Goal: Task Accomplishment & Management: Use online tool/utility

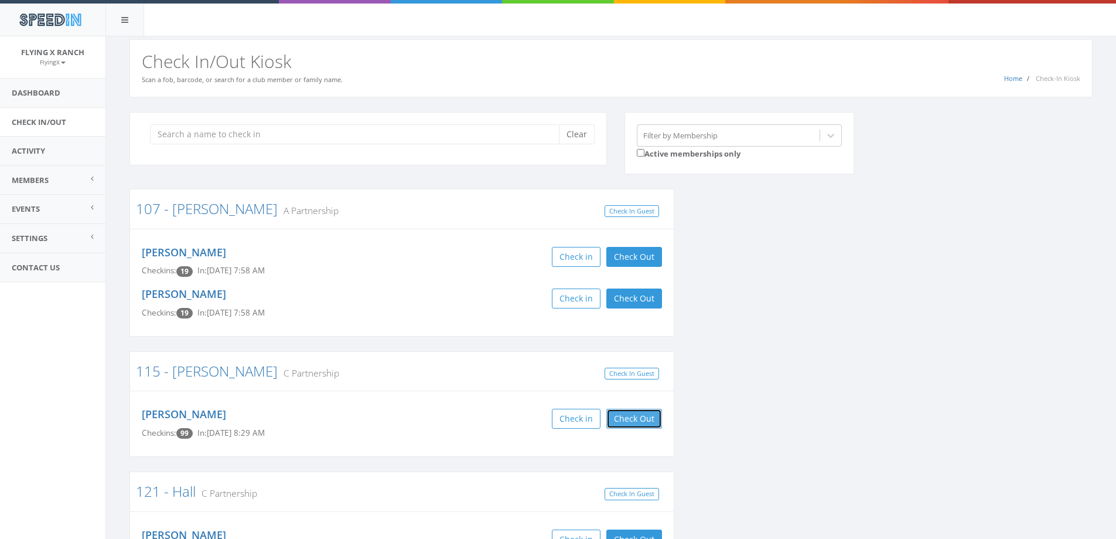
click at [623, 421] on button "Check Out" at bounding box center [634, 418] width 56 height 20
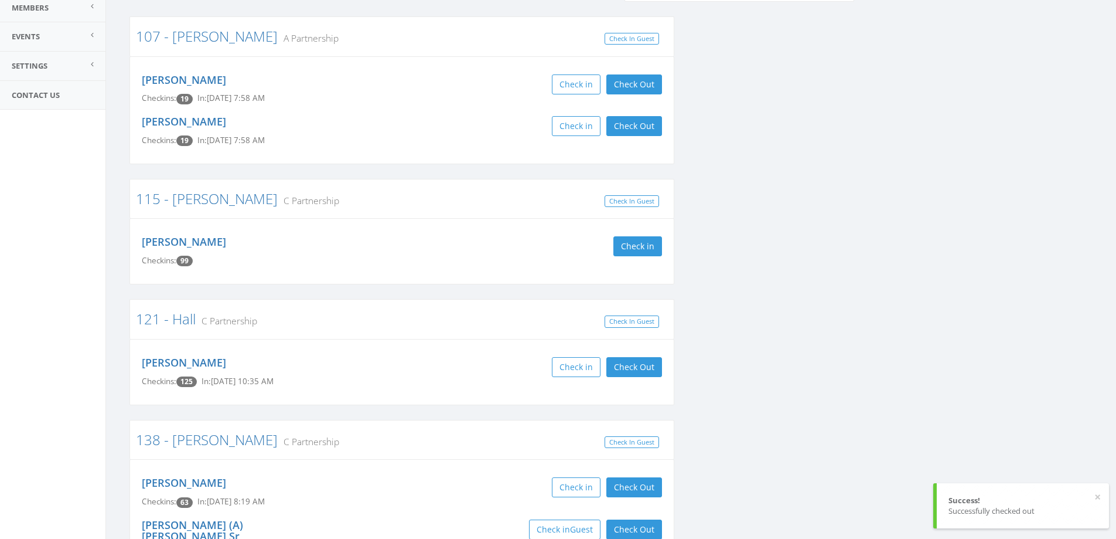
scroll to position [176, 0]
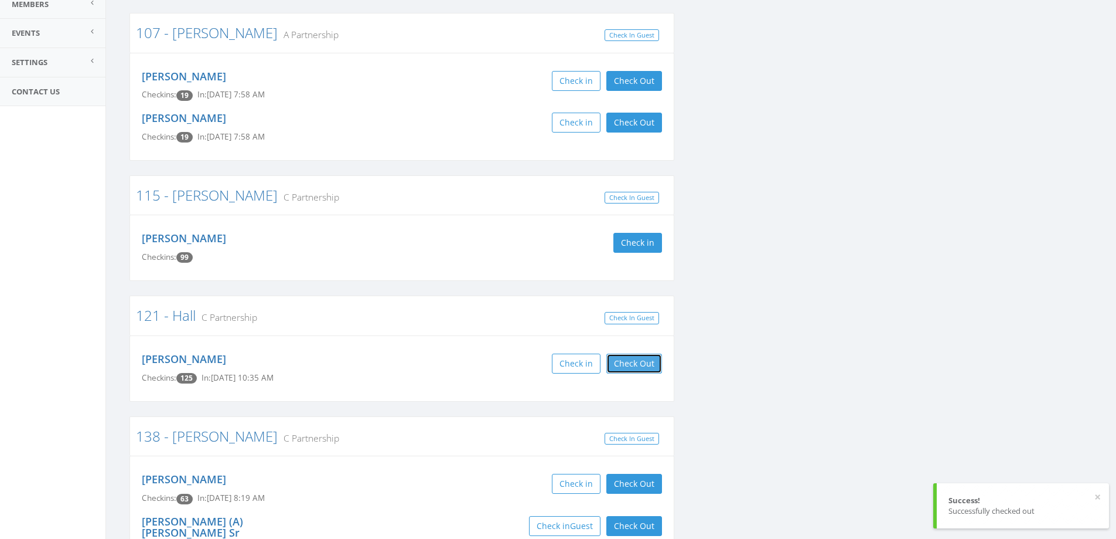
click at [635, 365] on button "Check Out" at bounding box center [634, 363] width 56 height 20
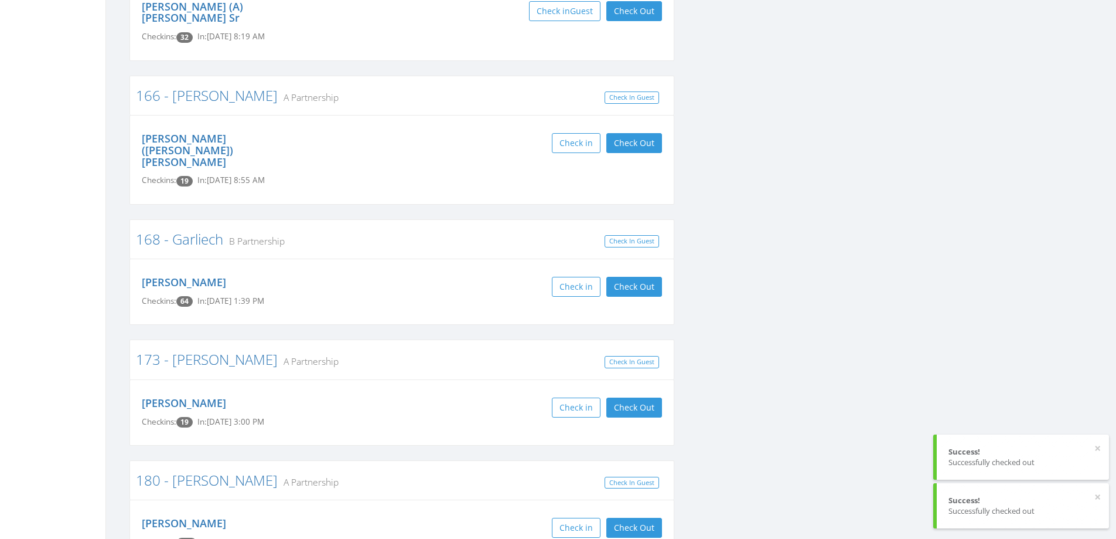
scroll to position [703, 0]
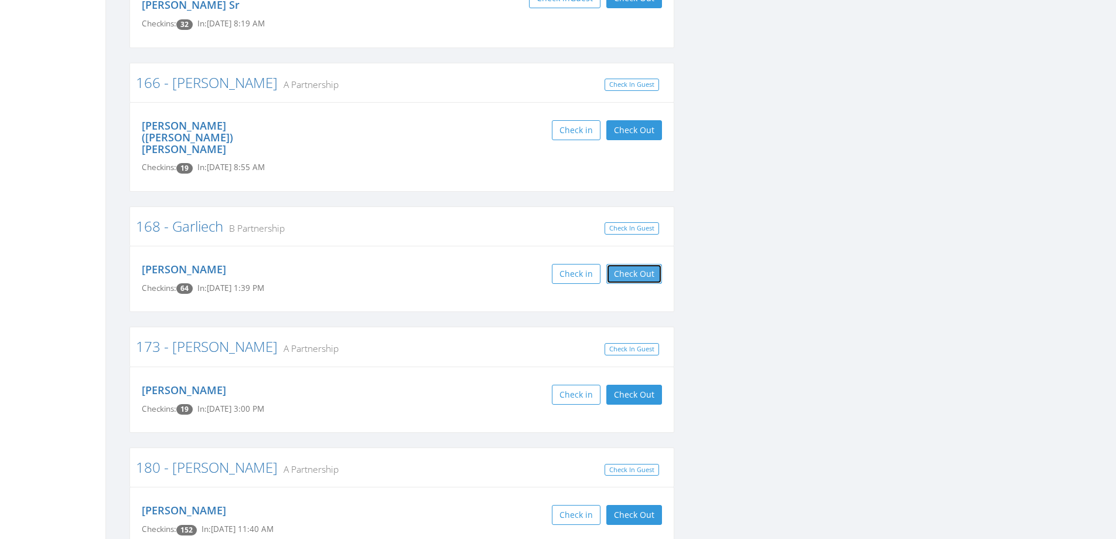
click at [653, 264] on button "Check Out" at bounding box center [634, 274] width 56 height 20
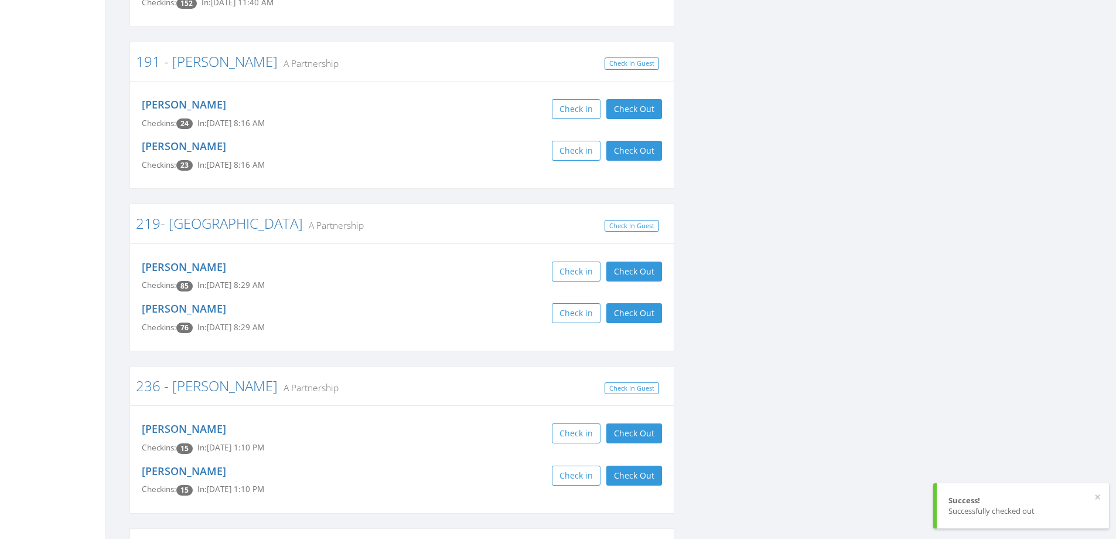
scroll to position [1231, 0]
click at [655, 260] on button "Check Out" at bounding box center [634, 270] width 56 height 20
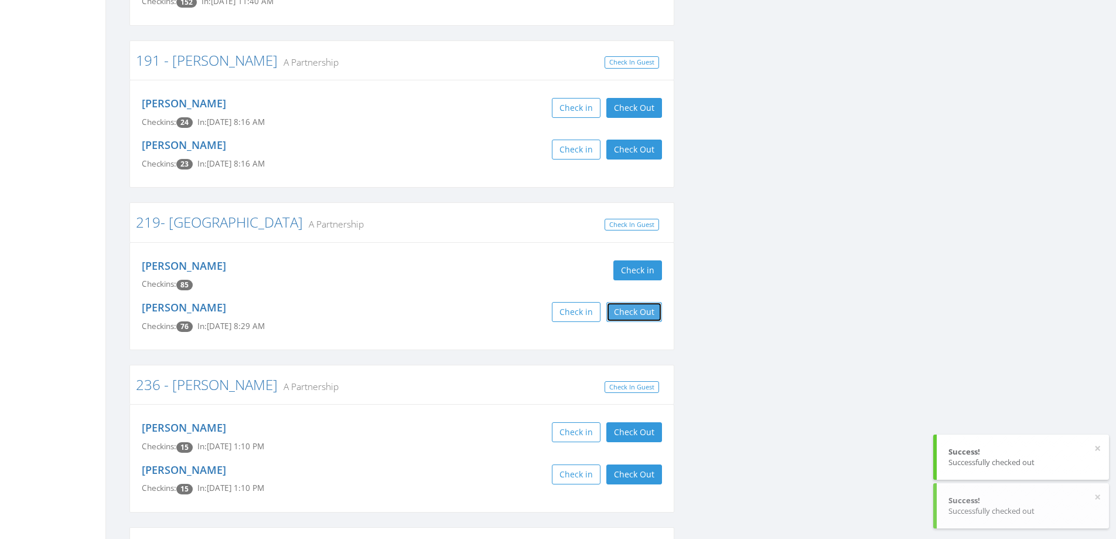
click at [626, 302] on button "Check Out" at bounding box center [634, 312] width 56 height 20
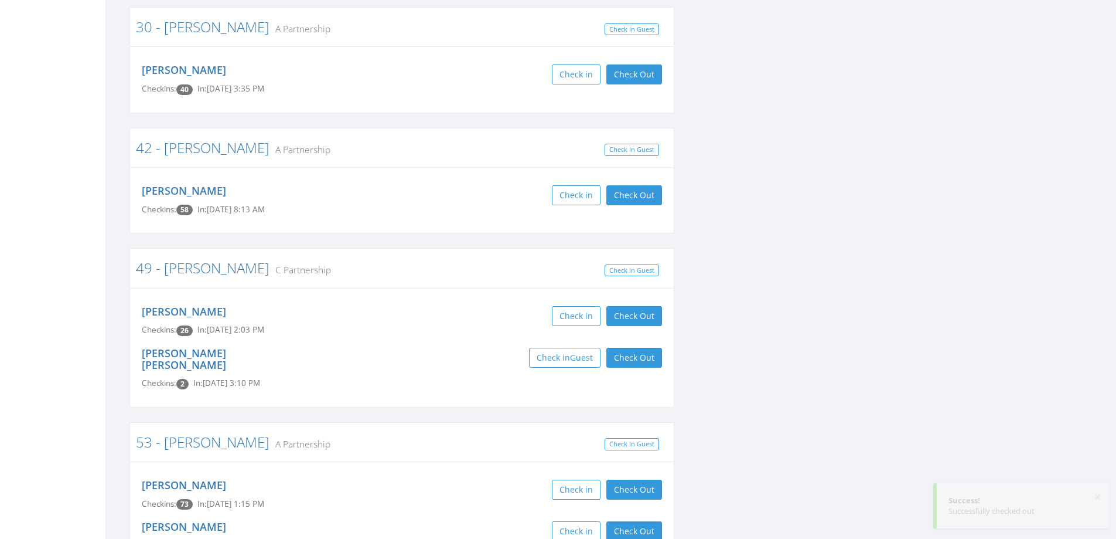
scroll to position [1992, 0]
click at [616, 184] on button "Check Out" at bounding box center [634, 194] width 56 height 20
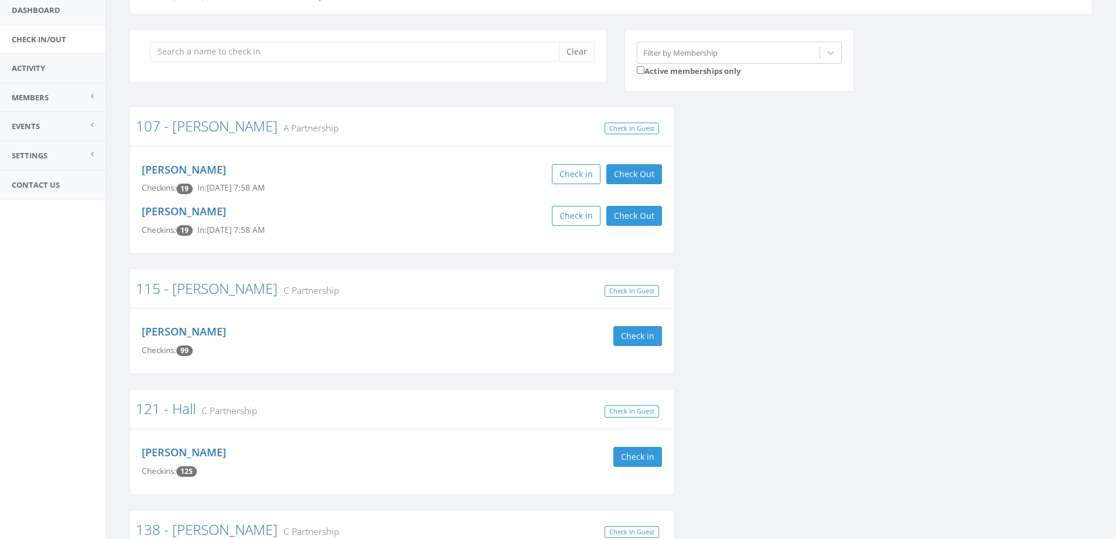
scroll to position [0, 0]
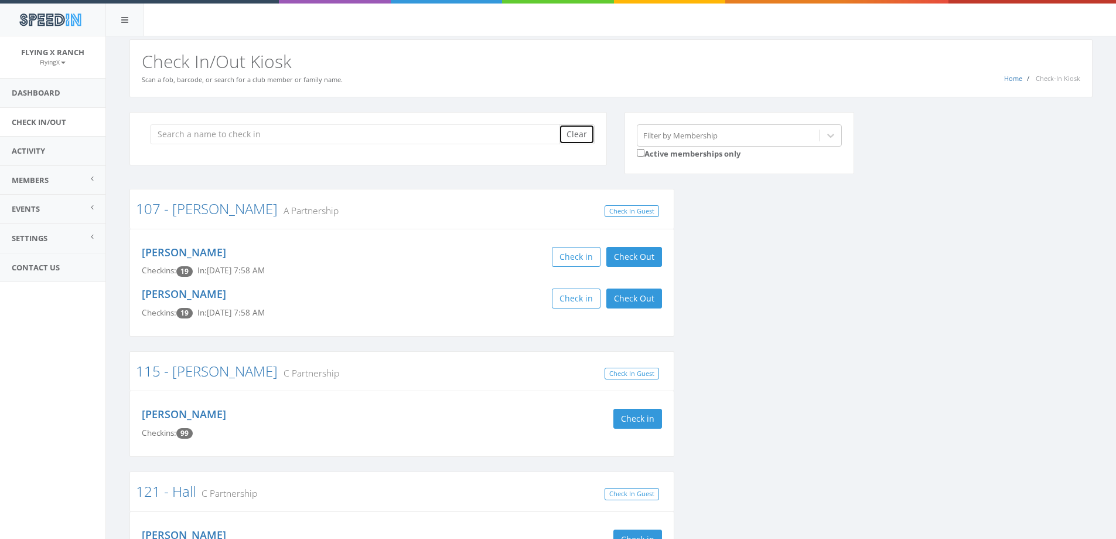
click at [582, 136] on button "Clear" at bounding box center [577, 134] width 36 height 20
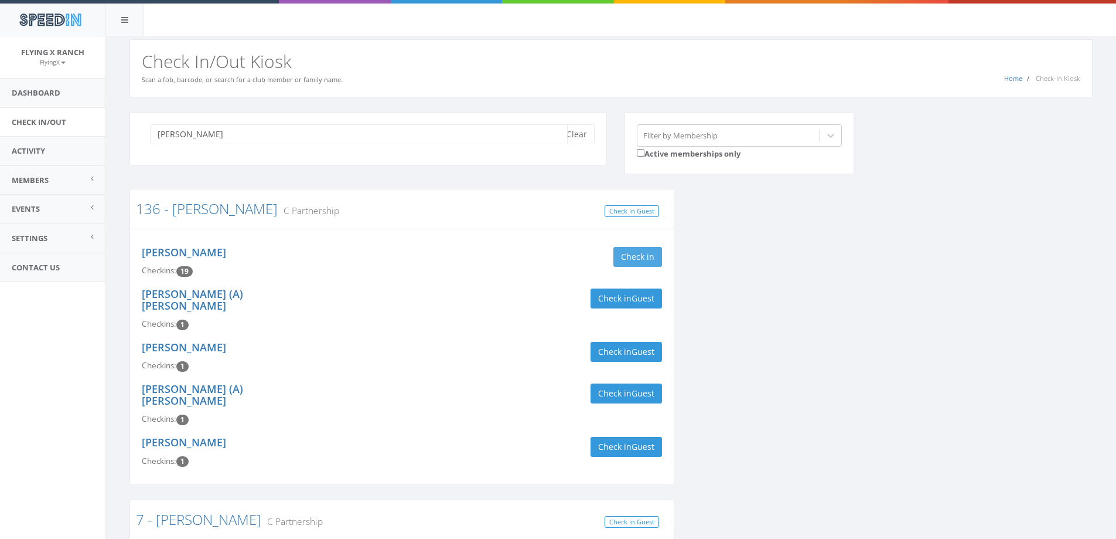
type input "cobb"
click at [647, 260] on button "Check in" at bounding box center [638, 257] width 49 height 20
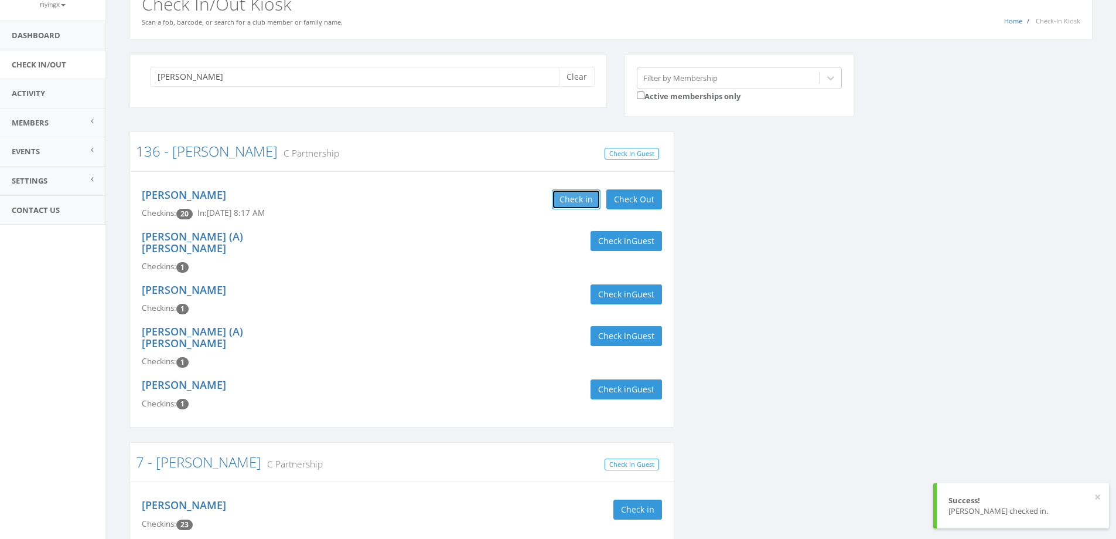
scroll to position [176, 0]
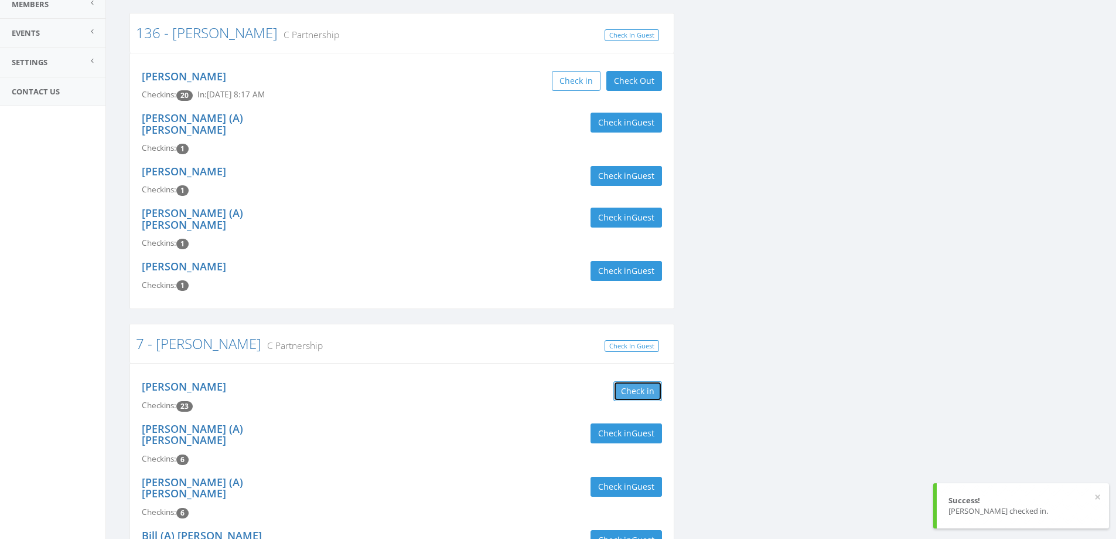
click at [626, 381] on button "Check in" at bounding box center [638, 391] width 49 height 20
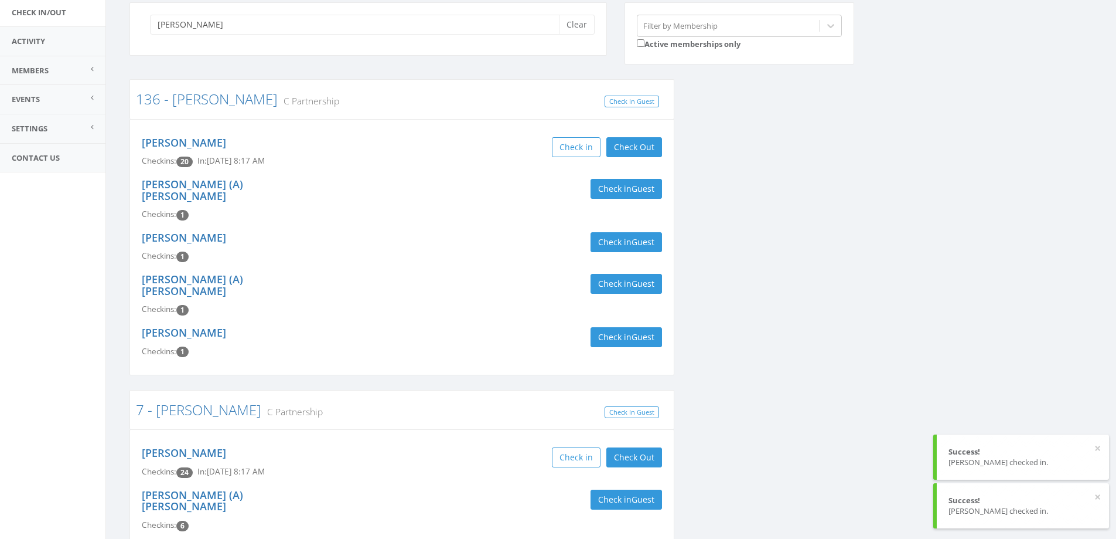
scroll to position [0, 0]
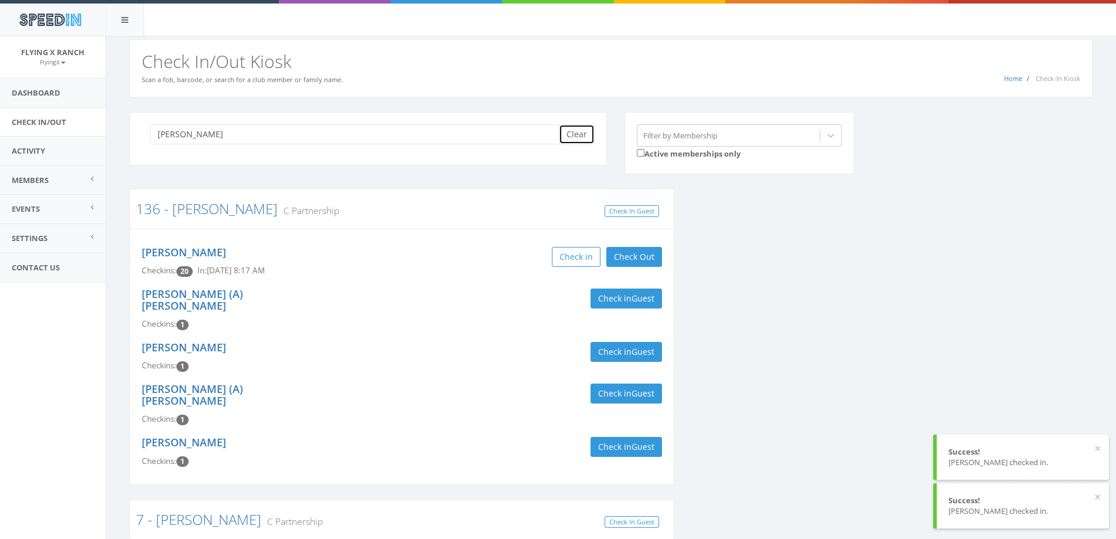
click at [573, 137] on button "Clear" at bounding box center [577, 134] width 36 height 20
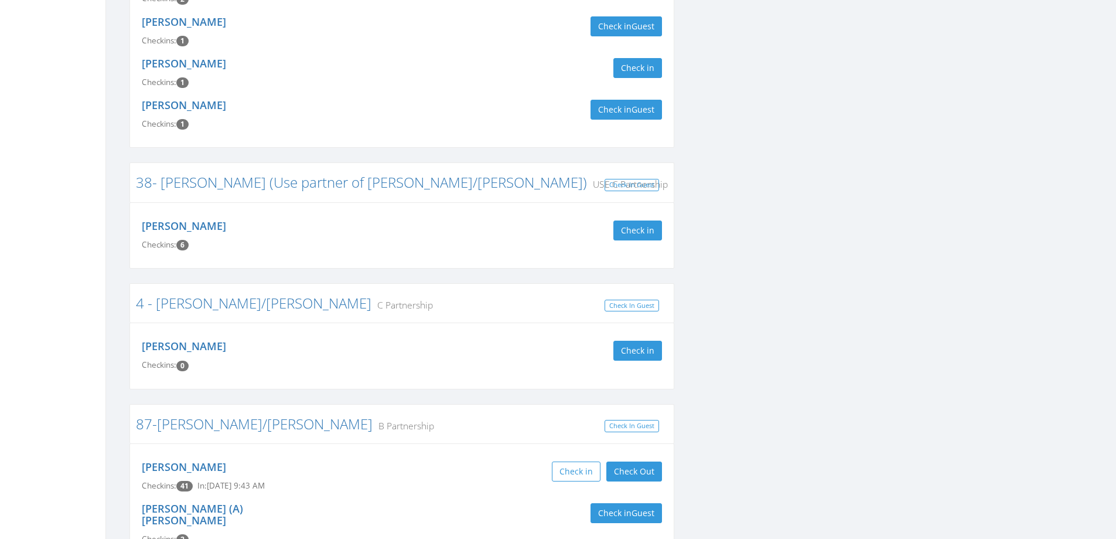
scroll to position [1406, 0]
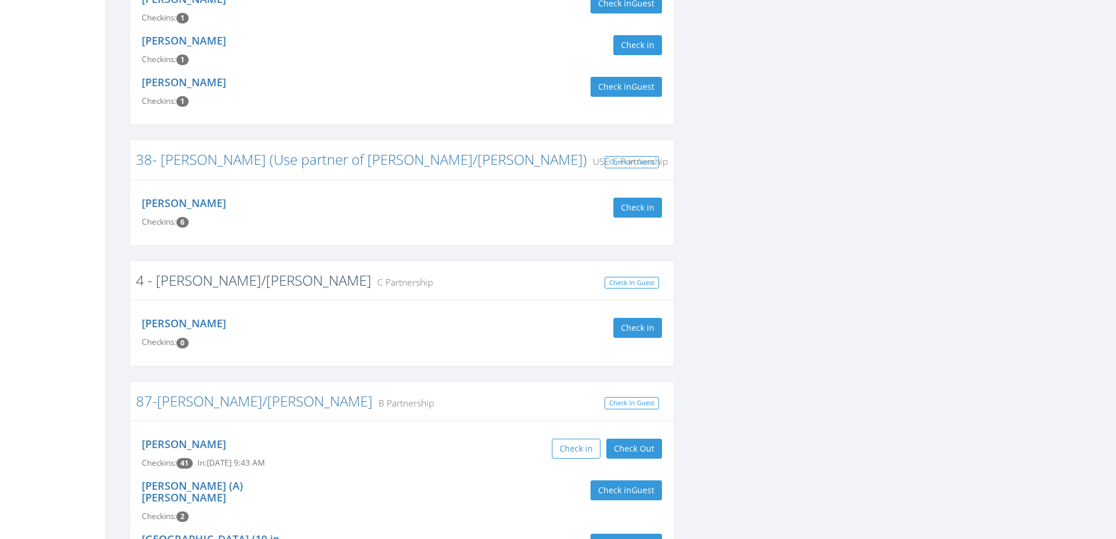
type input "caranci"
click at [221, 270] on link "4 - [PERSON_NAME]/[PERSON_NAME]" at bounding box center [254, 279] width 236 height 19
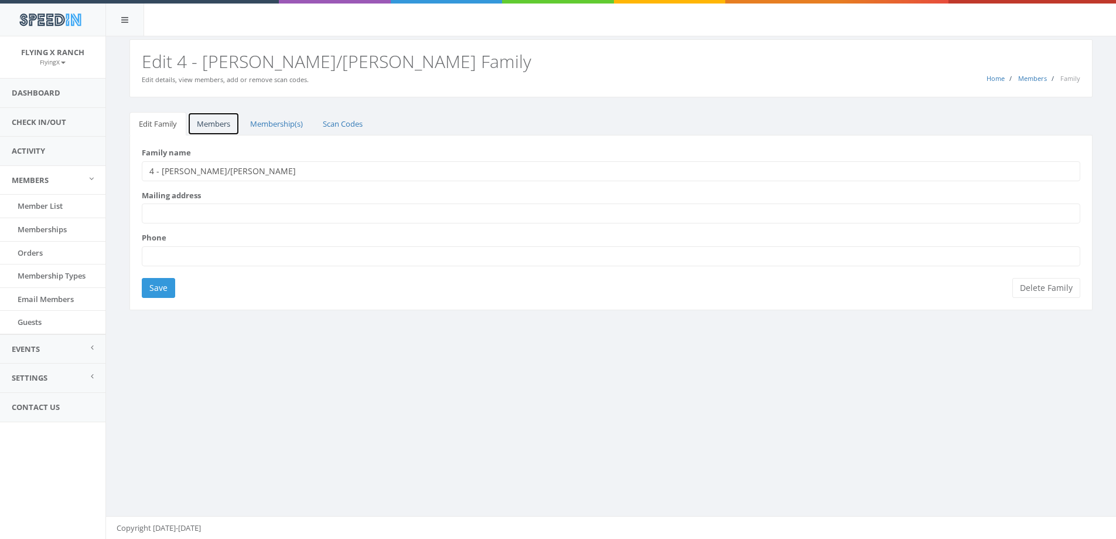
click at [207, 125] on link "Members" at bounding box center [214, 124] width 52 height 24
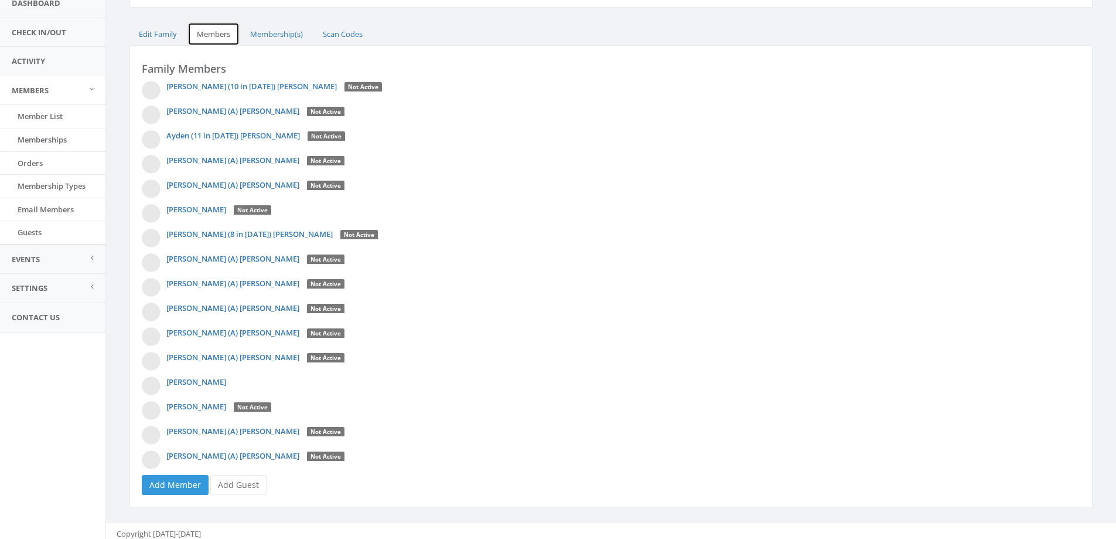
scroll to position [96, 0]
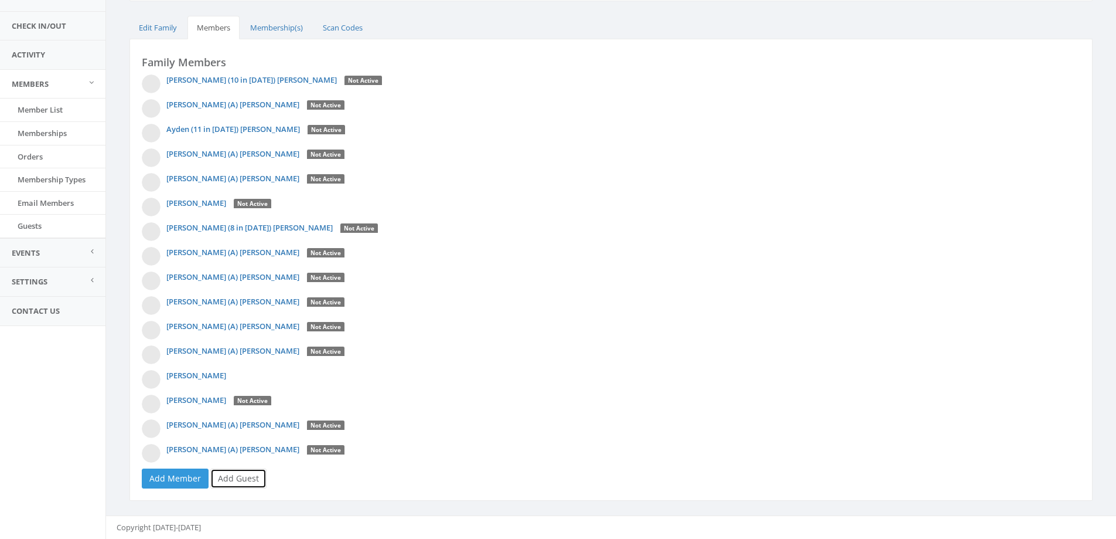
click at [234, 478] on link "Add Guest" at bounding box center [238, 478] width 56 height 20
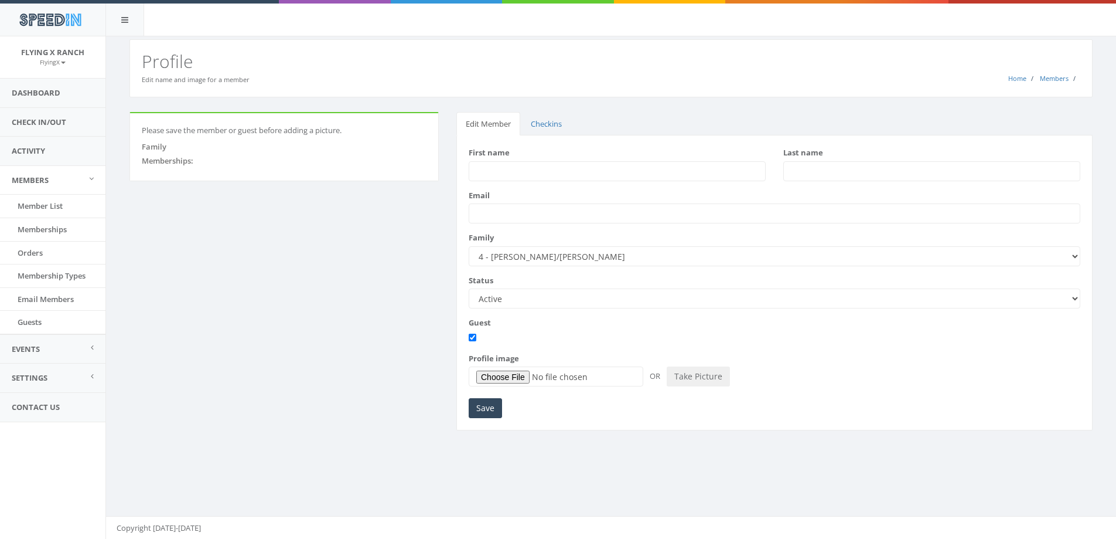
click at [518, 169] on input "First name" at bounding box center [617, 171] width 297 height 20
type input "Scott"
type input "Whatley"
click at [477, 407] on input "Save" at bounding box center [485, 408] width 33 height 20
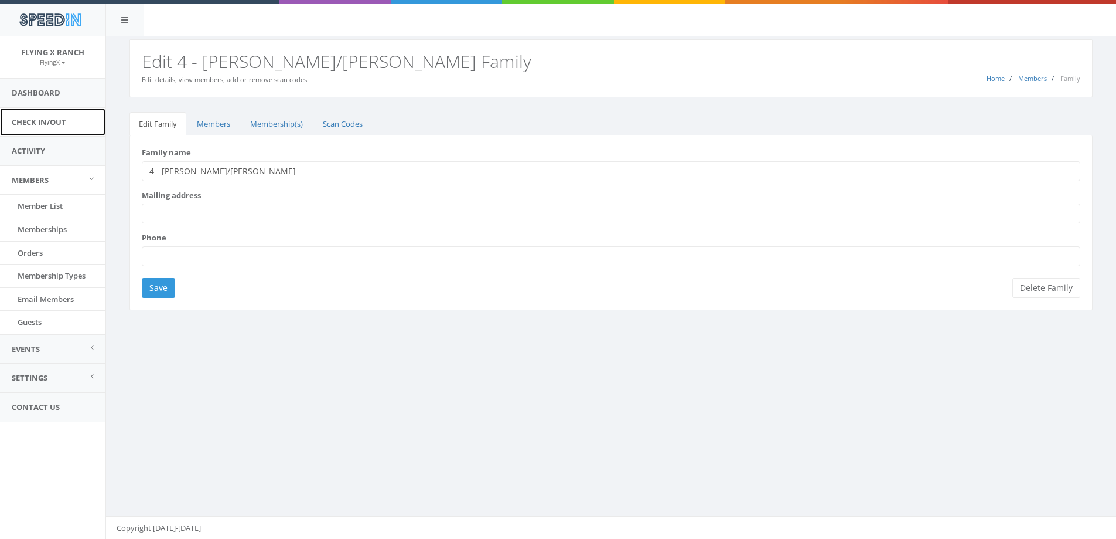
click at [30, 122] on link "Check In/Out" at bounding box center [52, 122] width 105 height 29
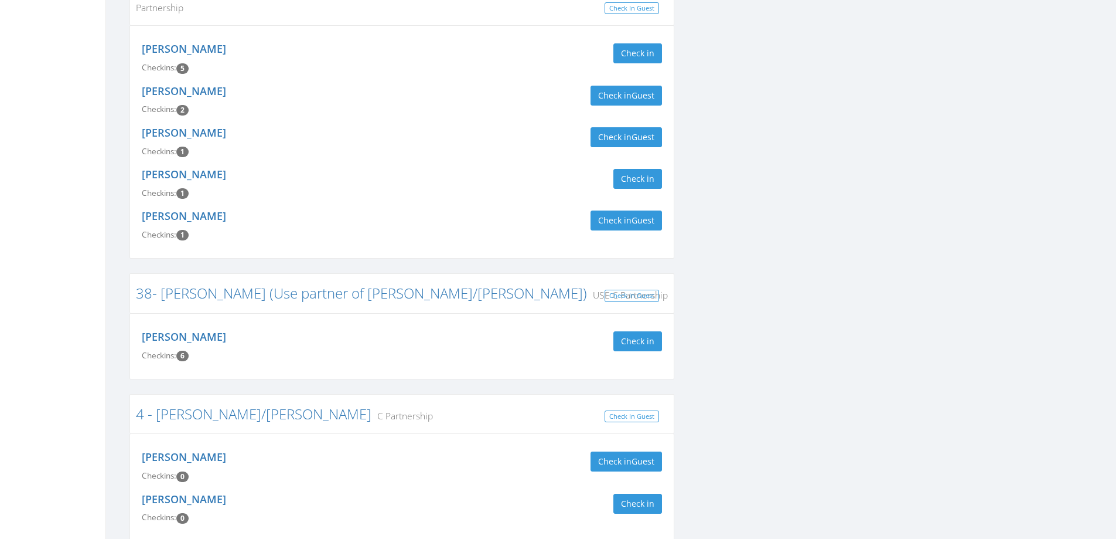
scroll to position [1289, 0]
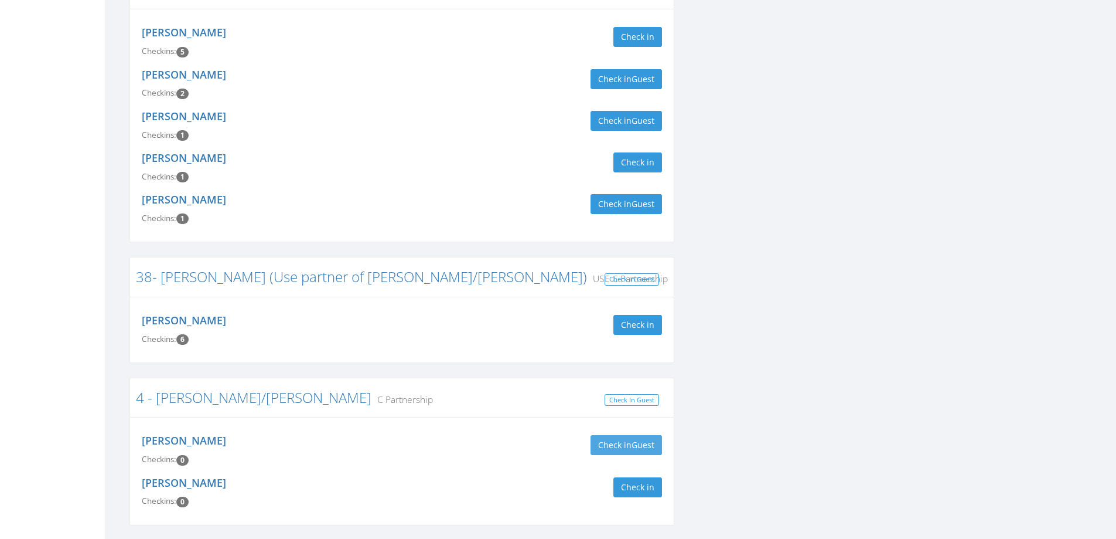
type input "caranc"
click at [631, 435] on button "Check in Guest" at bounding box center [626, 445] width 71 height 20
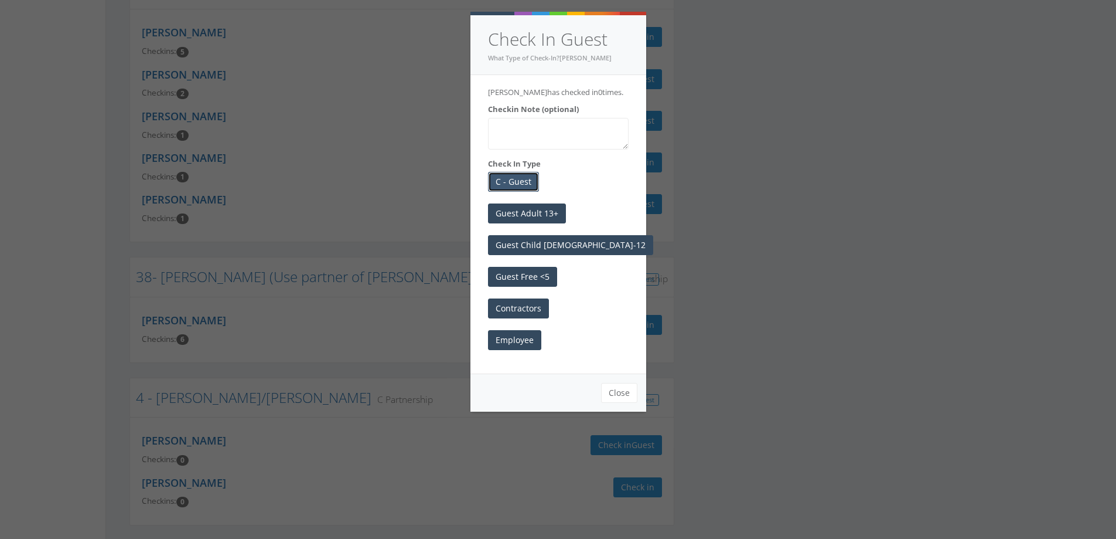
click at [516, 185] on button "C - Guest" at bounding box center [513, 182] width 51 height 20
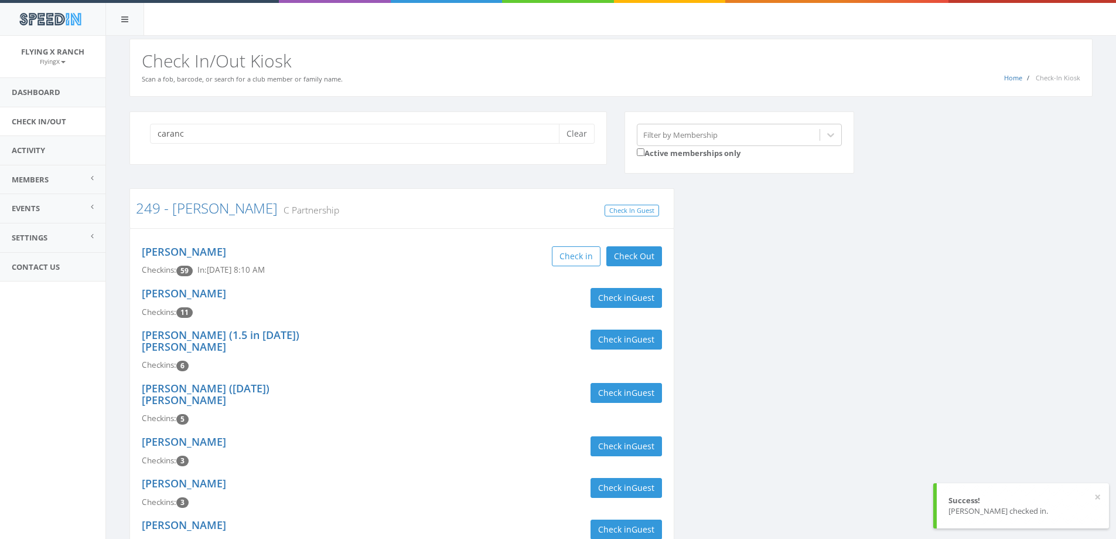
scroll to position [0, 0]
click at [575, 130] on button "Clear" at bounding box center [577, 134] width 36 height 20
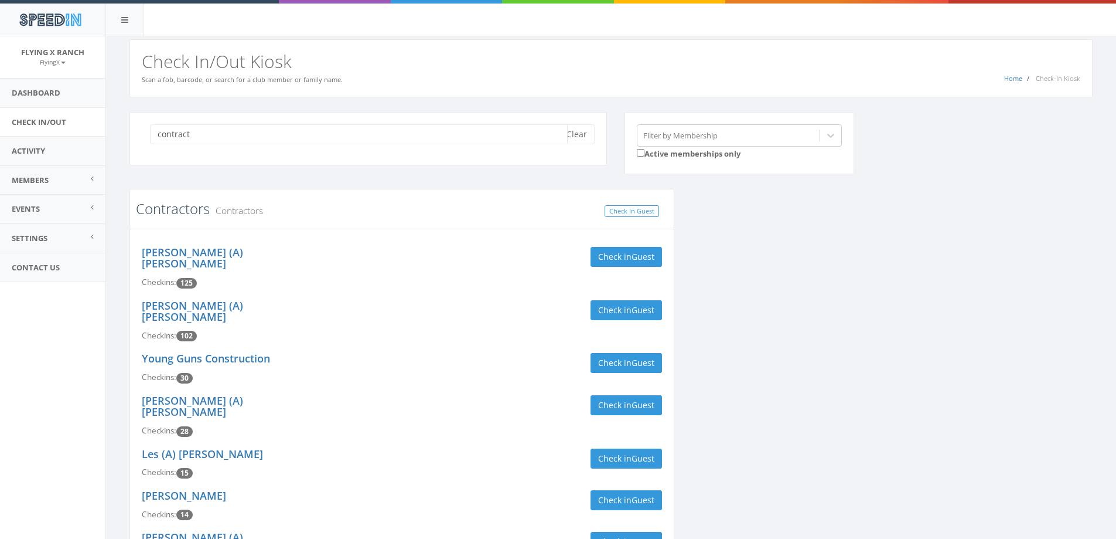
type input "contract"
click at [174, 208] on link "Contractors" at bounding box center [173, 208] width 74 height 19
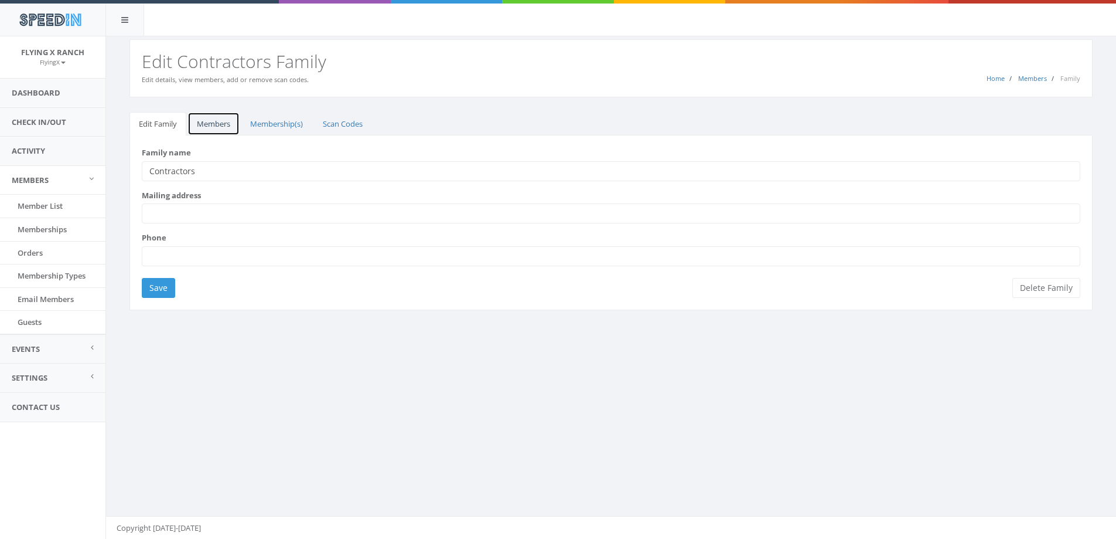
click at [211, 120] on link "Members" at bounding box center [214, 124] width 52 height 24
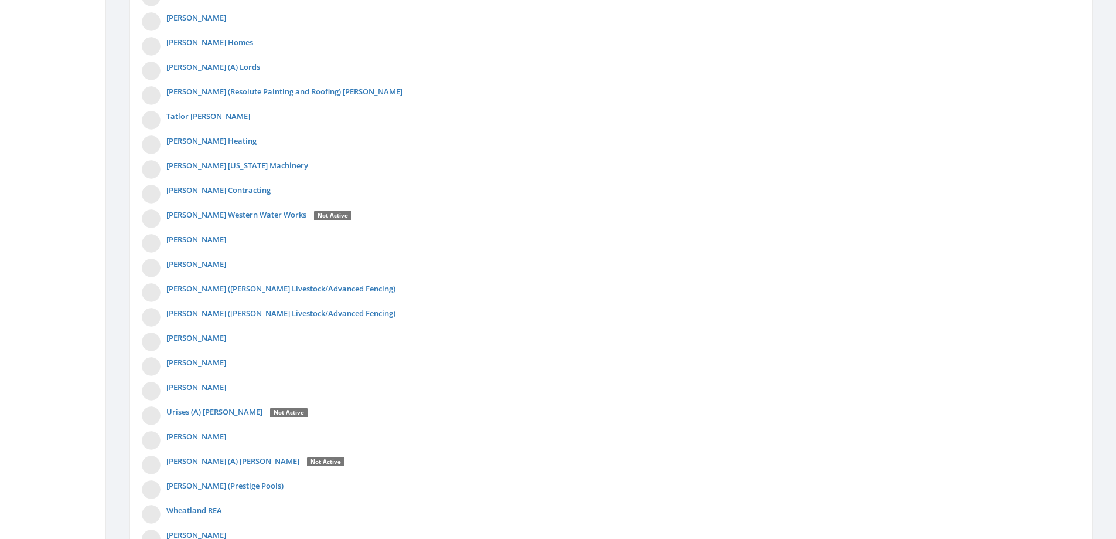
scroll to position [4083, 0]
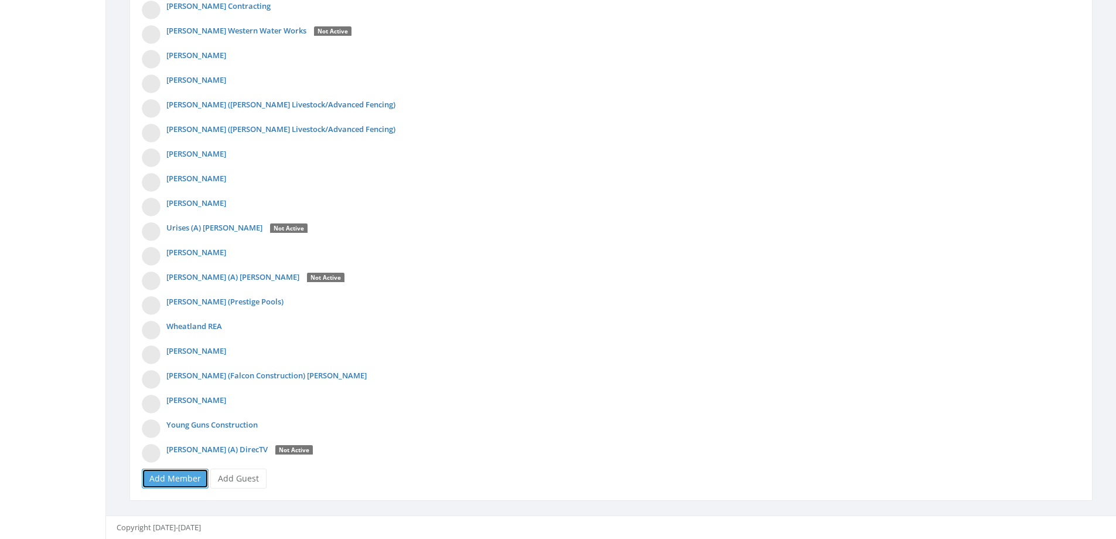
click at [168, 471] on link "Add Member" at bounding box center [175, 478] width 67 height 20
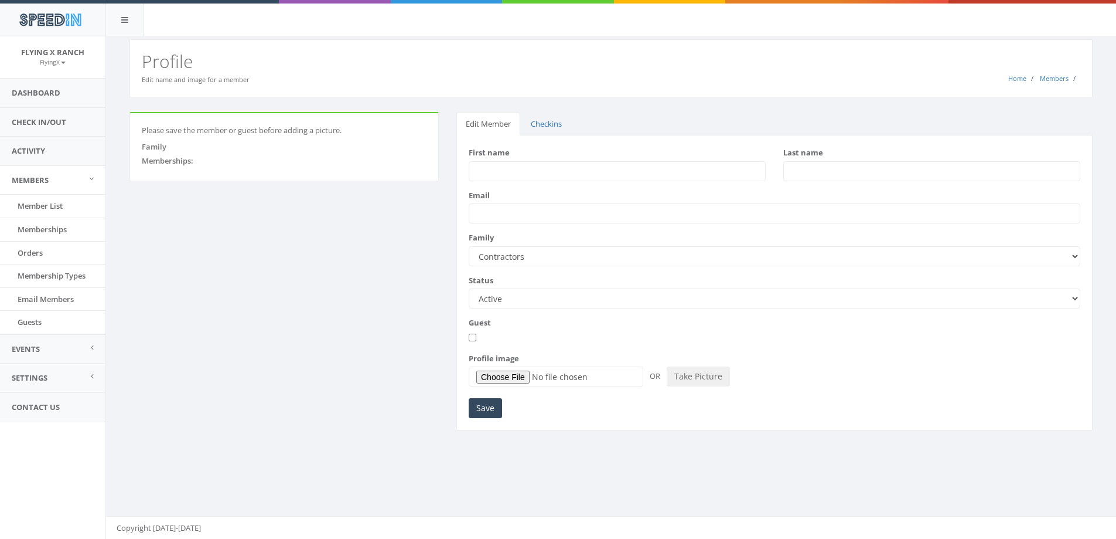
click at [490, 172] on input "First name" at bounding box center [617, 171] width 297 height 20
type input "[PERSON_NAME]"
type input "Dirks"
click at [488, 413] on input "Save" at bounding box center [485, 408] width 33 height 20
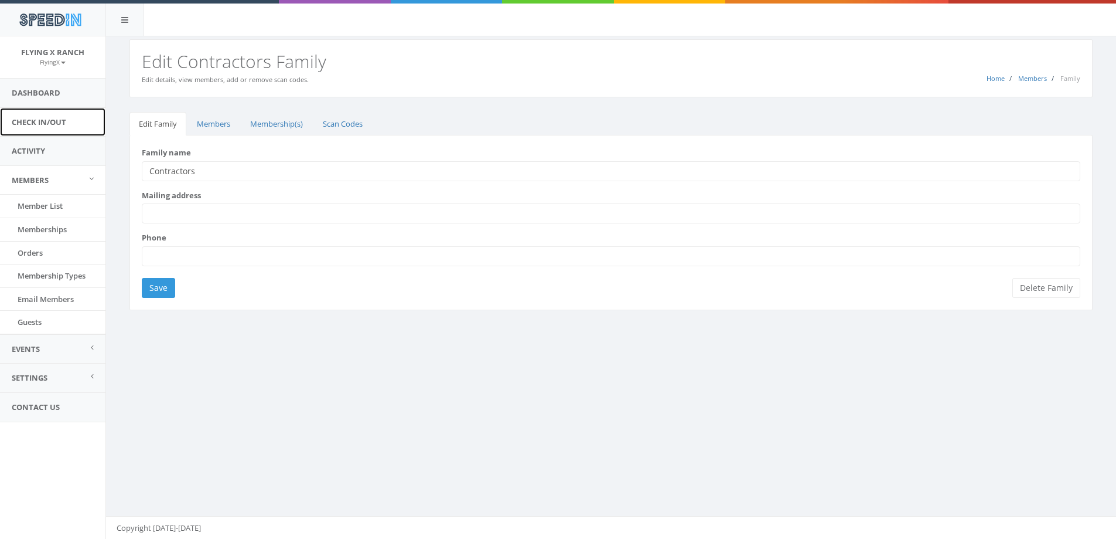
click at [14, 127] on link "Check In/Out" at bounding box center [52, 122] width 105 height 29
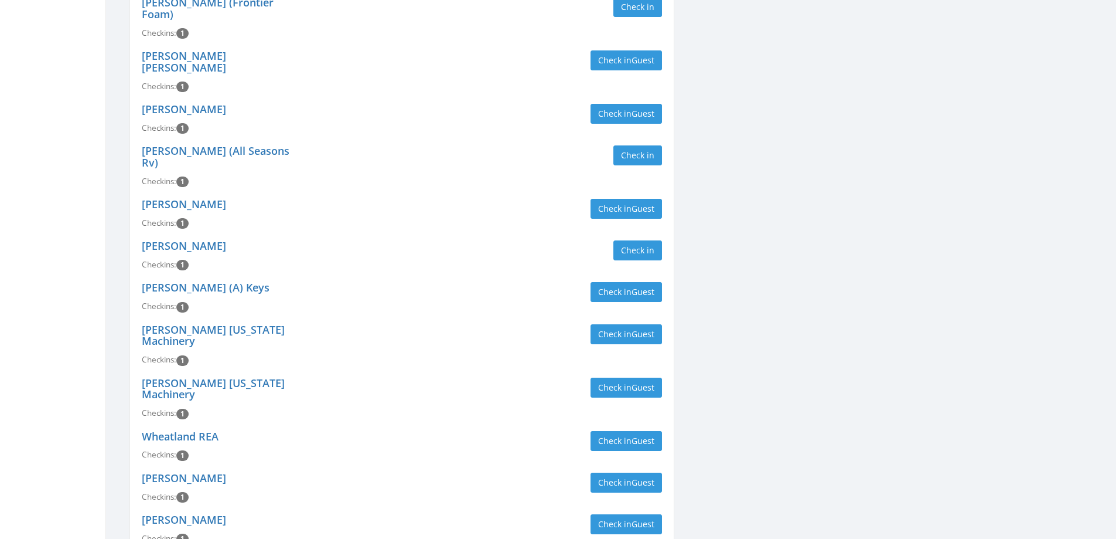
scroll to position [6201, 0]
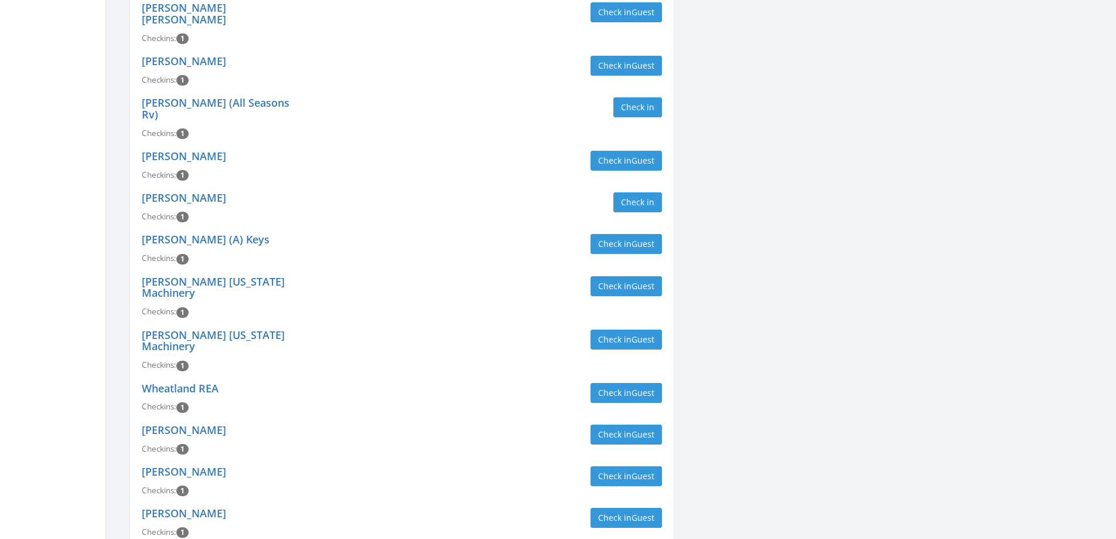
type input "contractor"
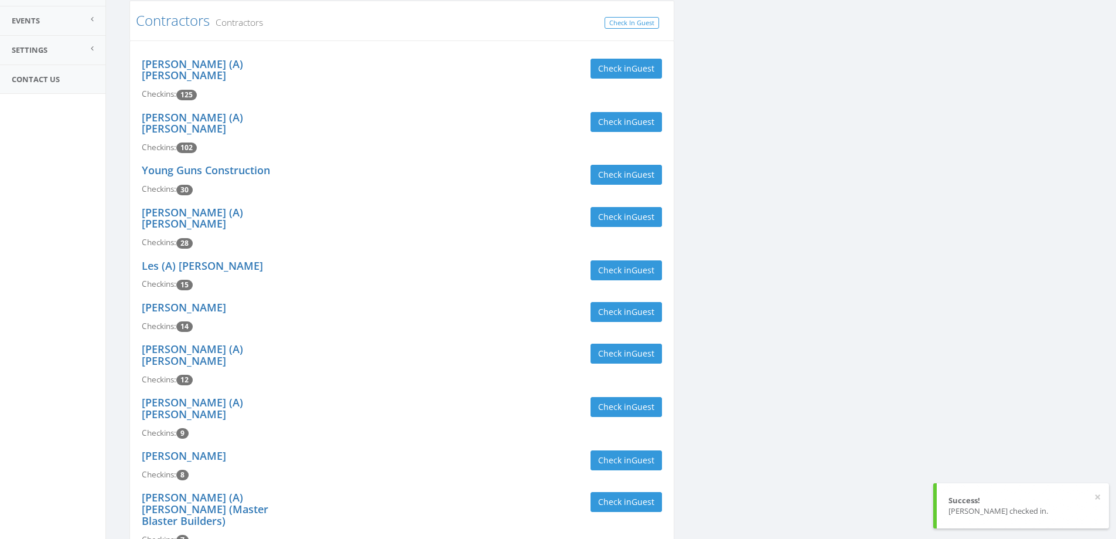
scroll to position [0, 0]
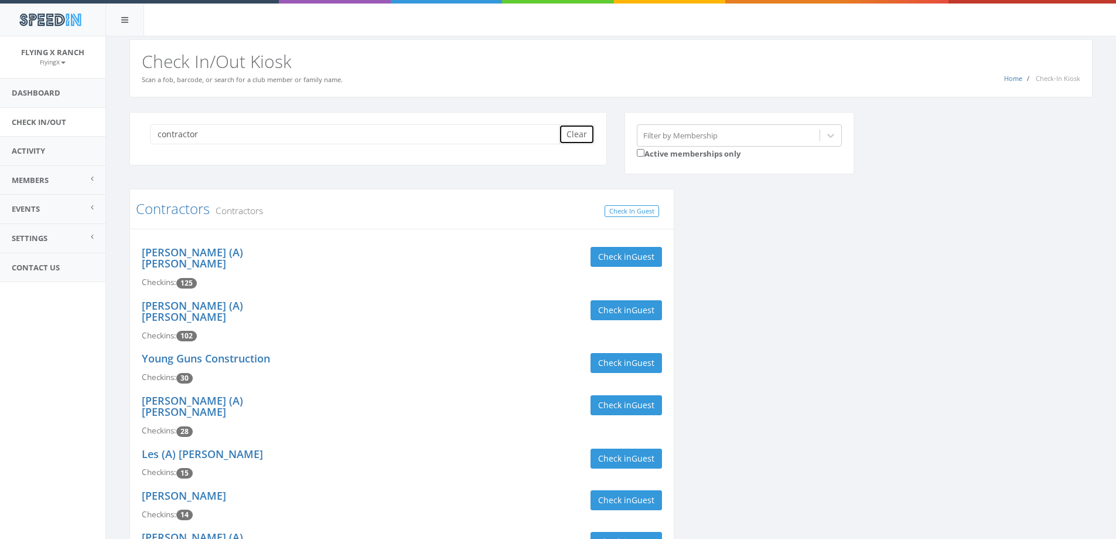
click at [569, 137] on button "Clear" at bounding box center [577, 134] width 36 height 20
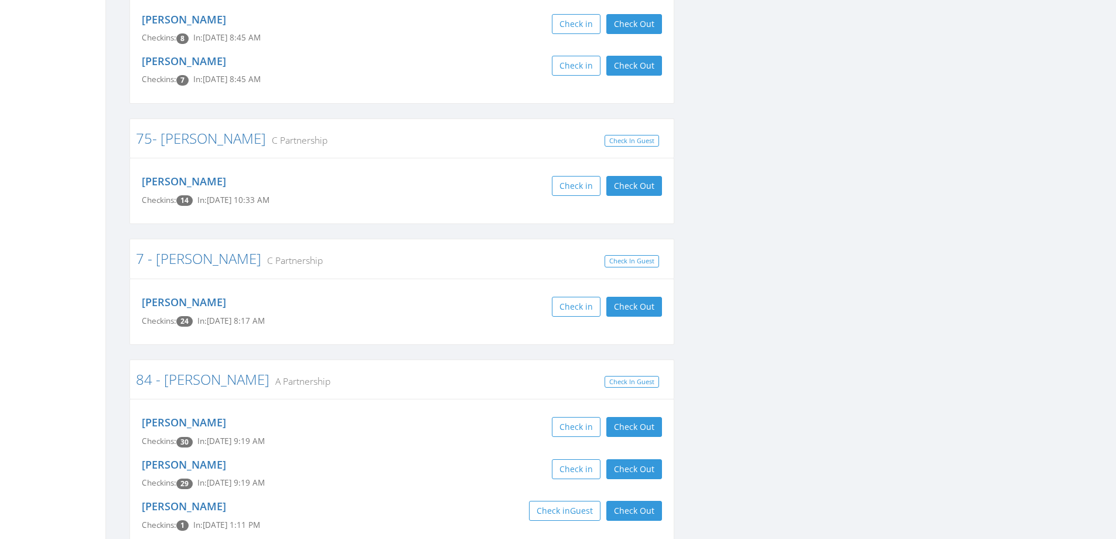
scroll to position [2403, 0]
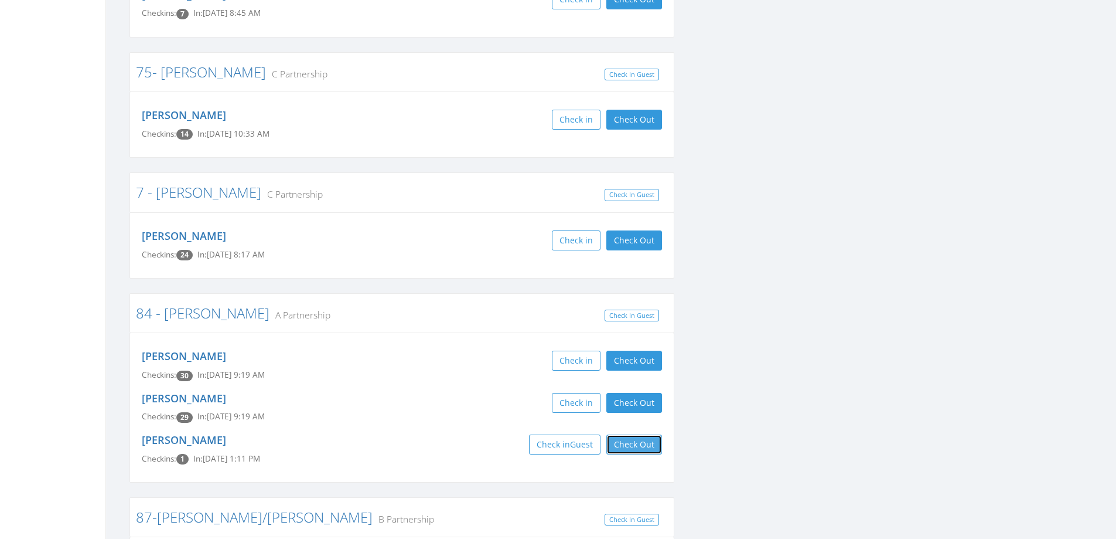
click at [629, 434] on button "Check Out" at bounding box center [634, 444] width 56 height 20
click at [417, 434] on div "Check in Guest" at bounding box center [536, 444] width 251 height 20
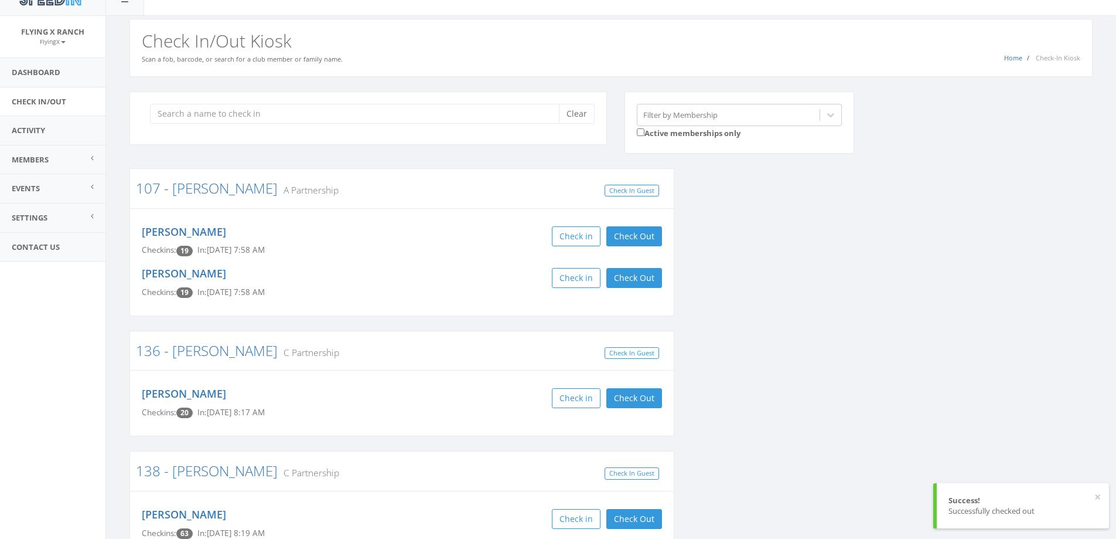
scroll to position [0, 0]
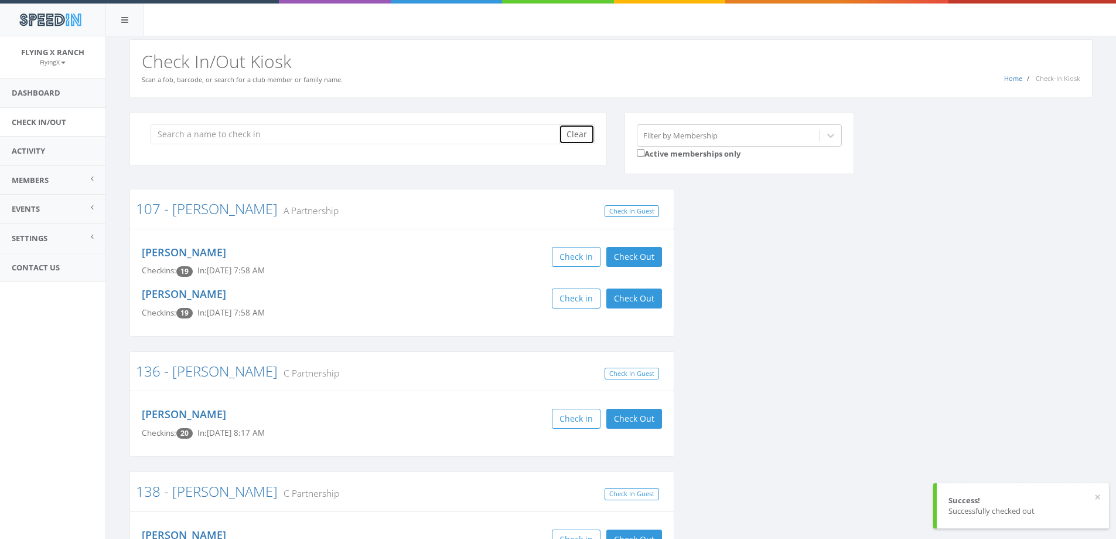
click at [581, 128] on button "Clear" at bounding box center [577, 134] width 36 height 20
